Goal: Task Accomplishment & Management: Manage account settings

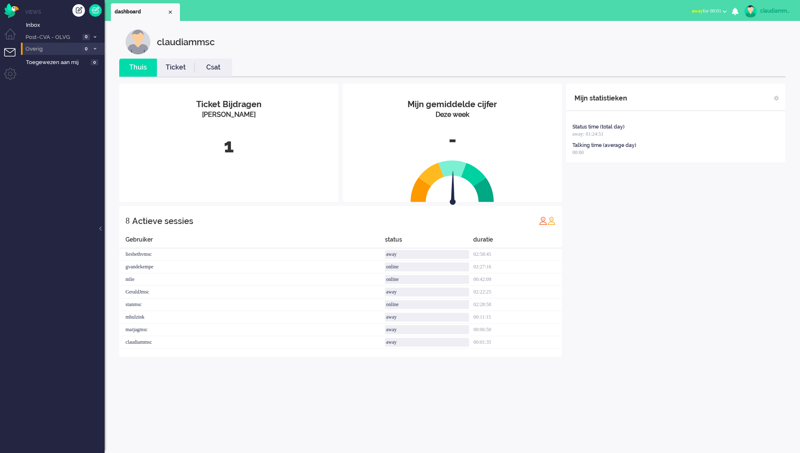
click at [59, 48] on span "Overig" at bounding box center [52, 49] width 56 height 8
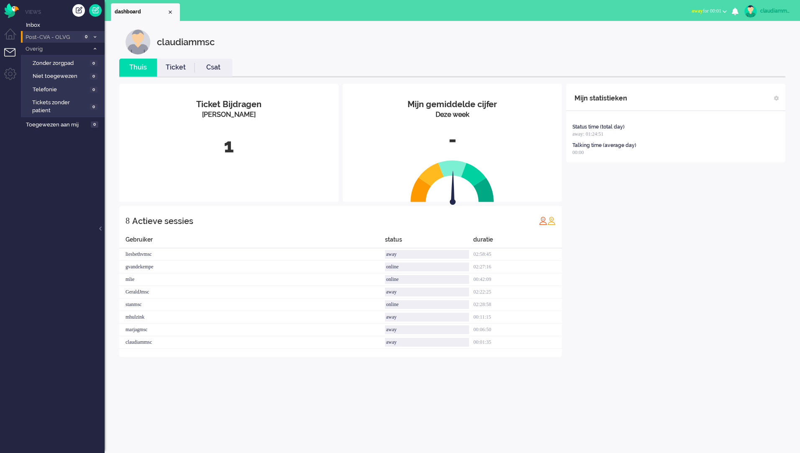
click at [74, 31] on li "Post-CVA - OLVG 0" at bounding box center [63, 37] width 84 height 12
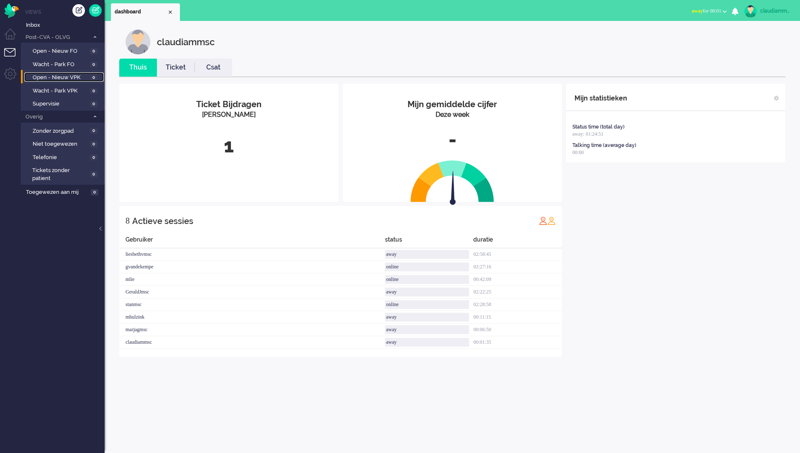
click at [75, 77] on span "Open - Nieuw VPK" at bounding box center [60, 78] width 55 height 8
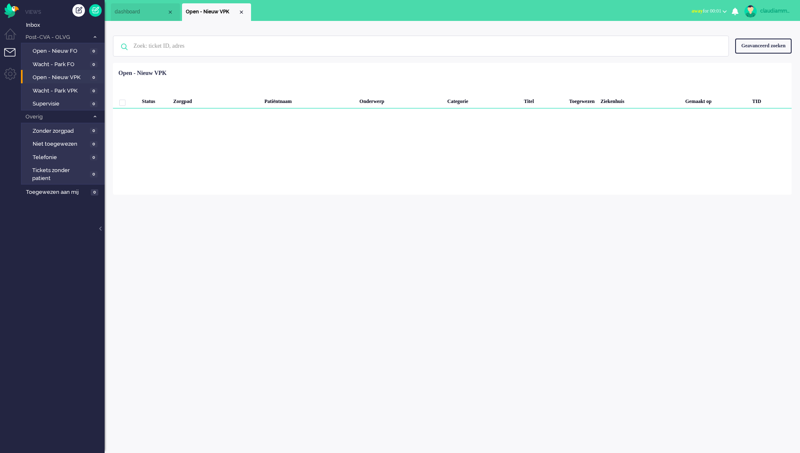
click at [350, 208] on div "claudiammsc Thuis Ticket Csat Mijn gemiddelde cijfer Deze week - Ticket Bijdrag…" at bounding box center [452, 237] width 695 height 432
click at [13, 38] on li "Dashboard menu" at bounding box center [13, 37] width 19 height 19
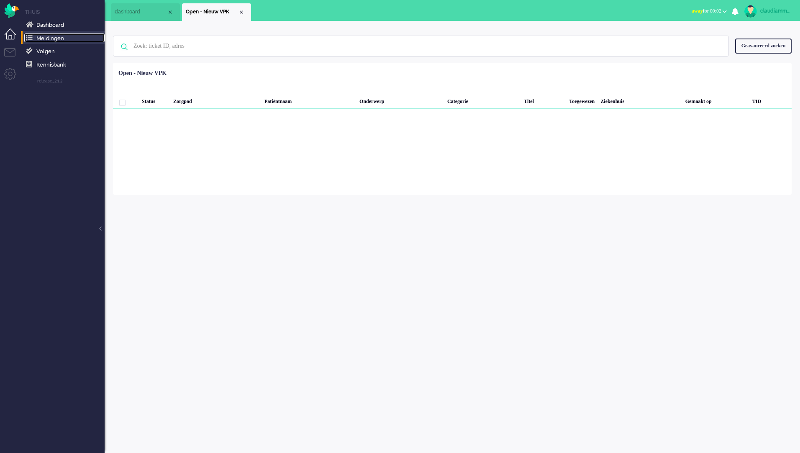
click at [51, 38] on span "Meldingen" at bounding box center [50, 38] width 28 height 6
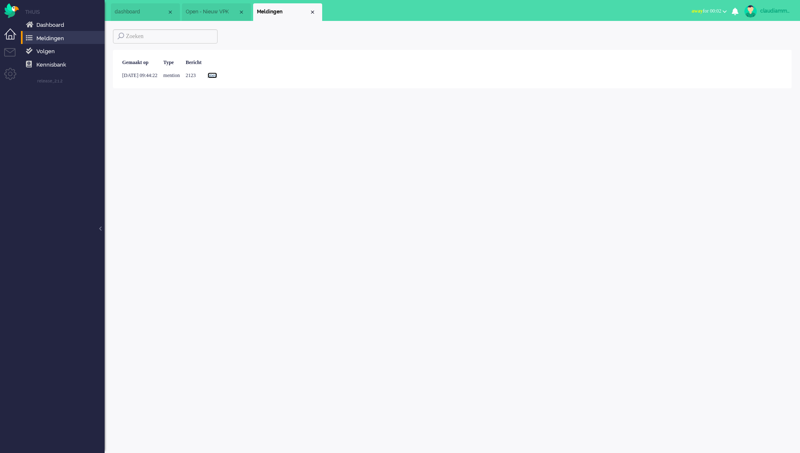
click at [217, 75] on link "open" at bounding box center [212, 75] width 10 height 6
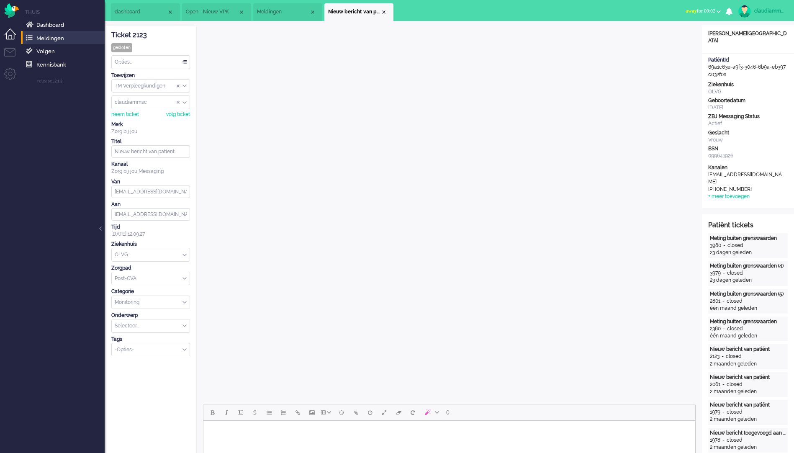
click at [182, 61] on div "Opties..." at bounding box center [151, 62] width 78 height 13
click at [185, 61] on span at bounding box center [184, 62] width 8 height 6
click at [184, 86] on div "TM Verpleegkundigen" at bounding box center [151, 85] width 78 height 13
